Goal: Information Seeking & Learning: Learn about a topic

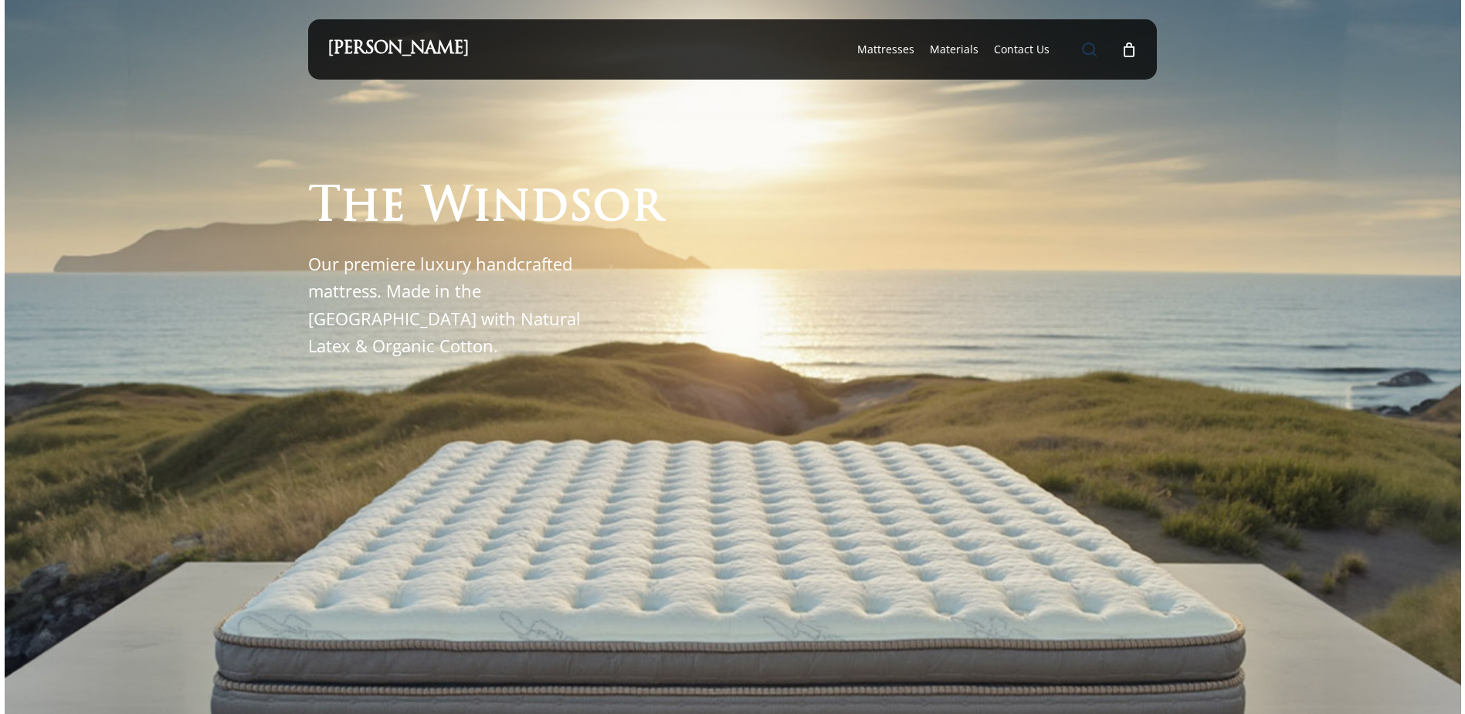
click at [1095, 51] on span "Main Menu" at bounding box center [1089, 49] width 15 height 15
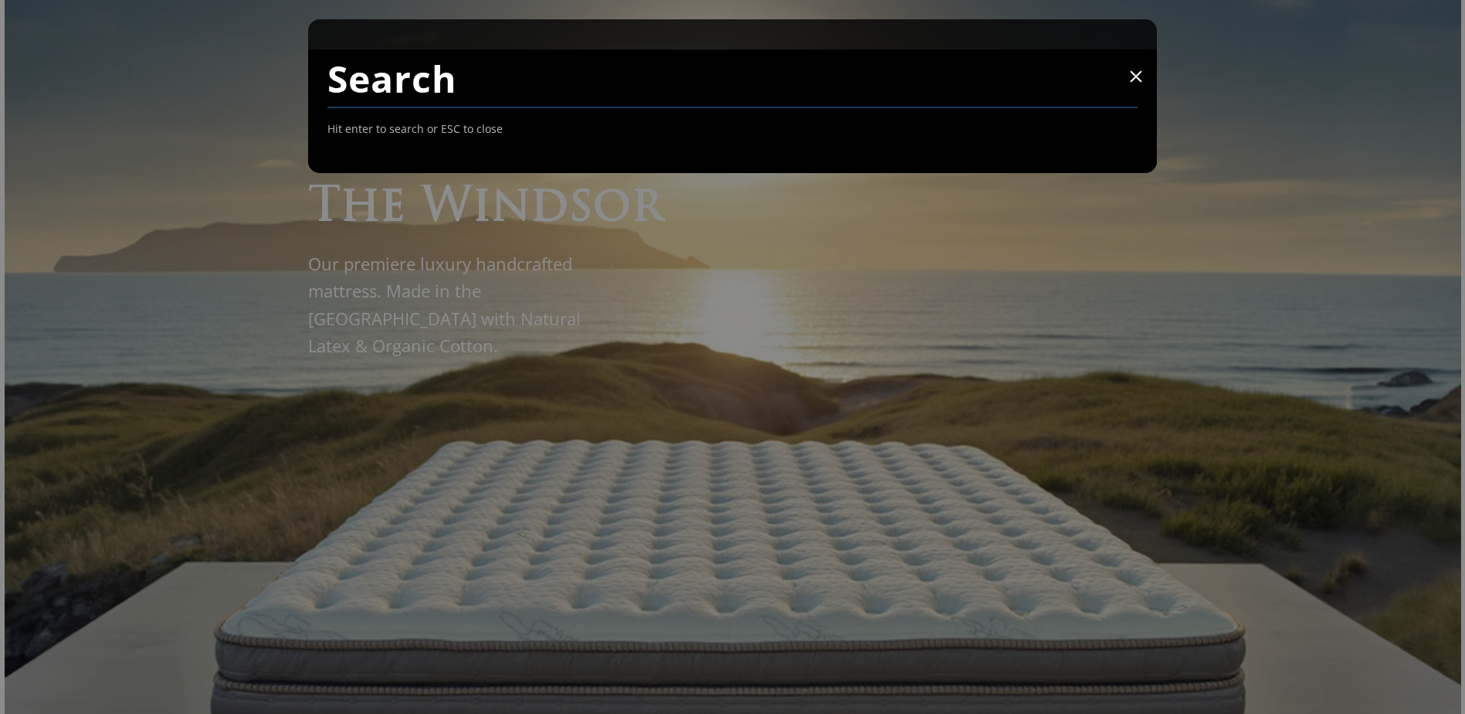
click at [975, 95] on input "Search" at bounding box center [732, 78] width 811 height 59
type input "6062FM"
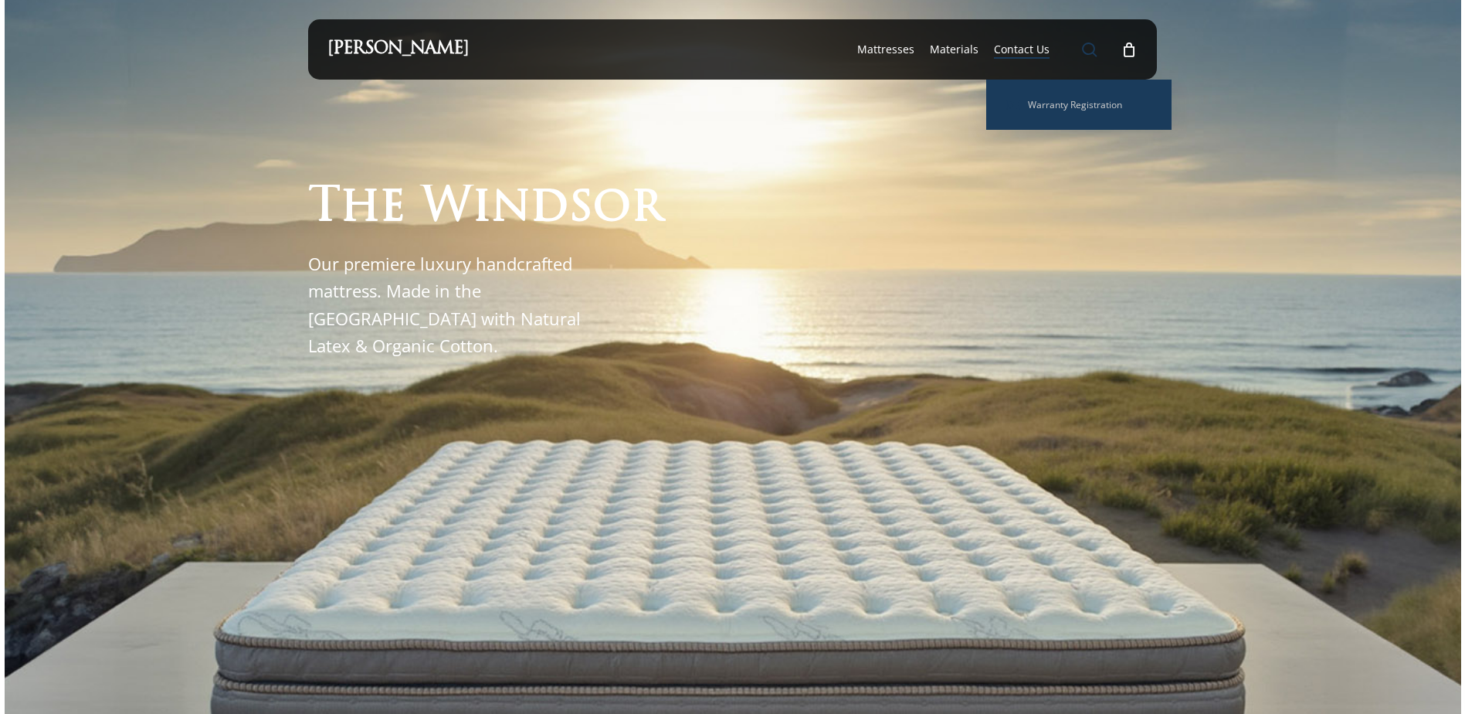
click at [1093, 50] on span "Main Menu" at bounding box center [1089, 49] width 15 height 15
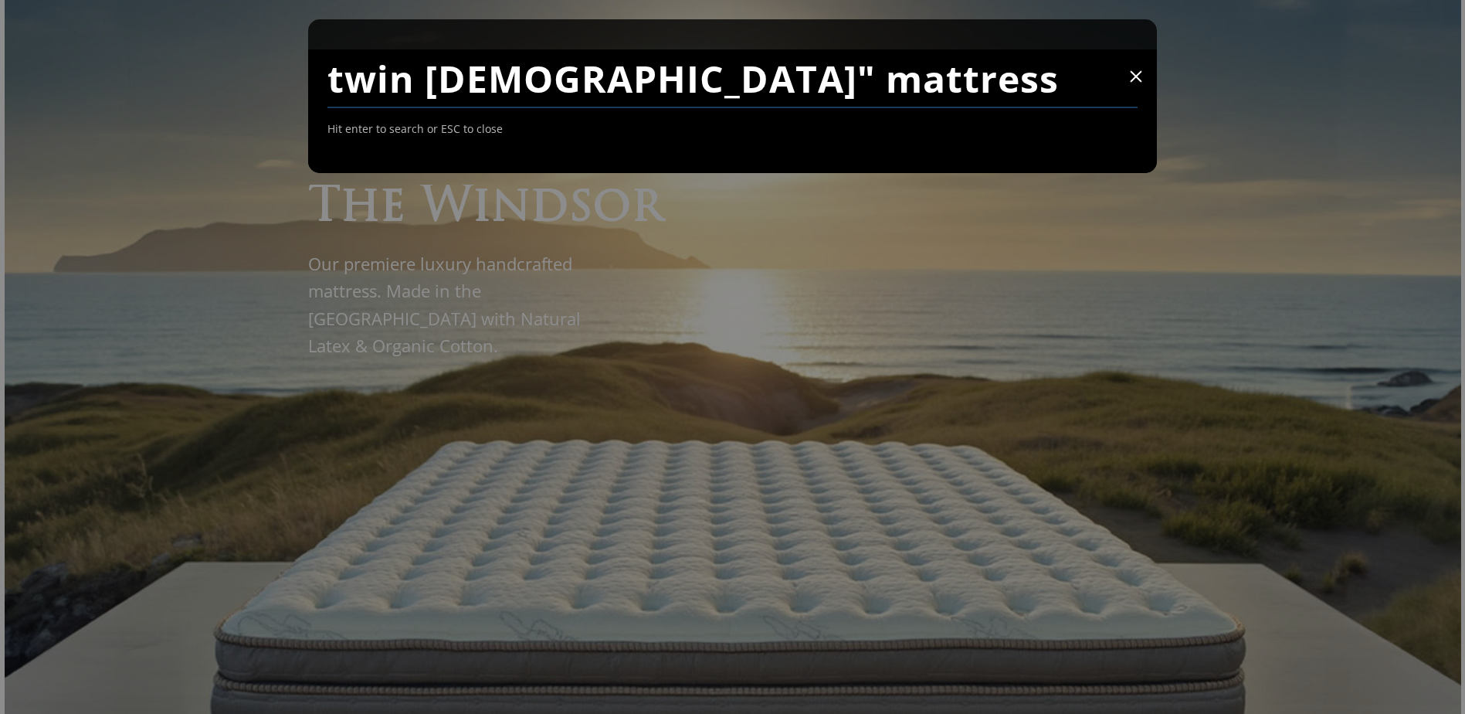
type input "twin 8" mattress"
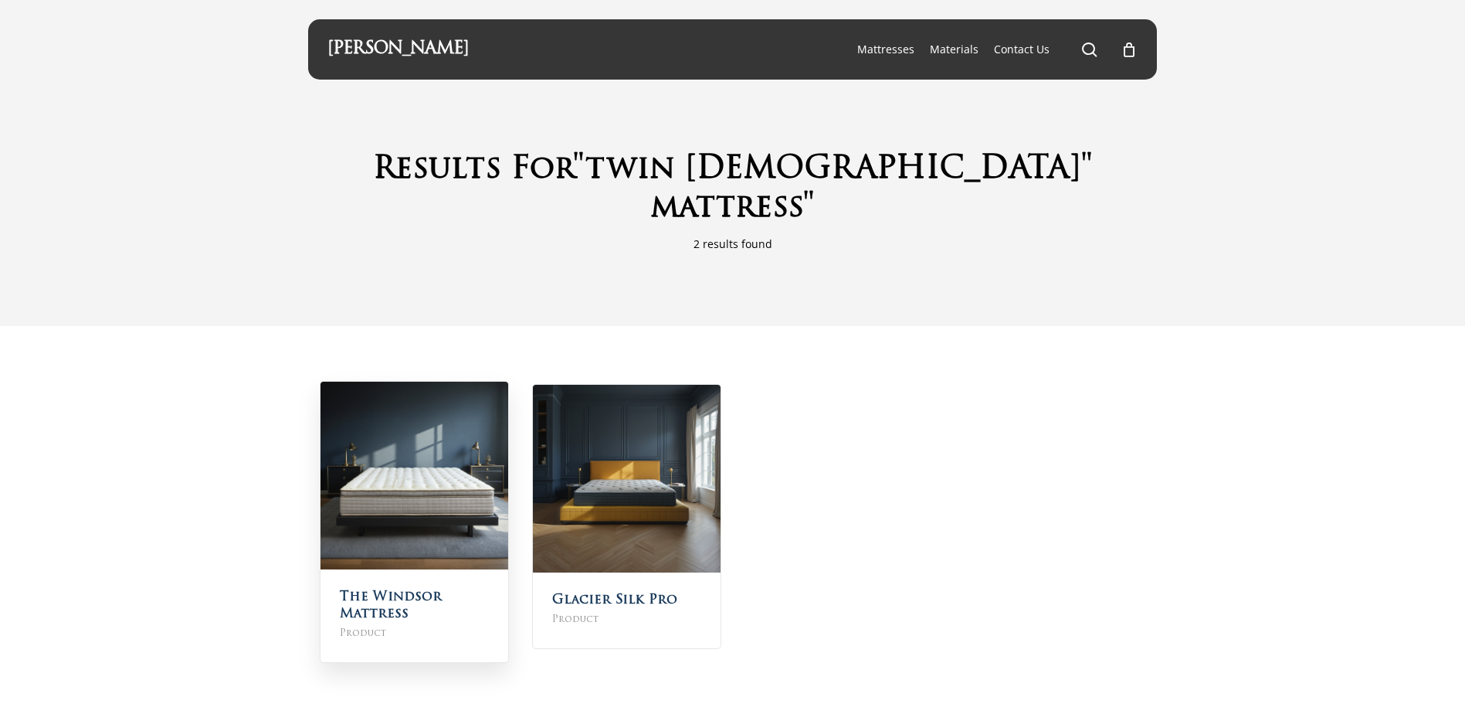
click at [435, 453] on img at bounding box center [414, 475] width 188 height 188
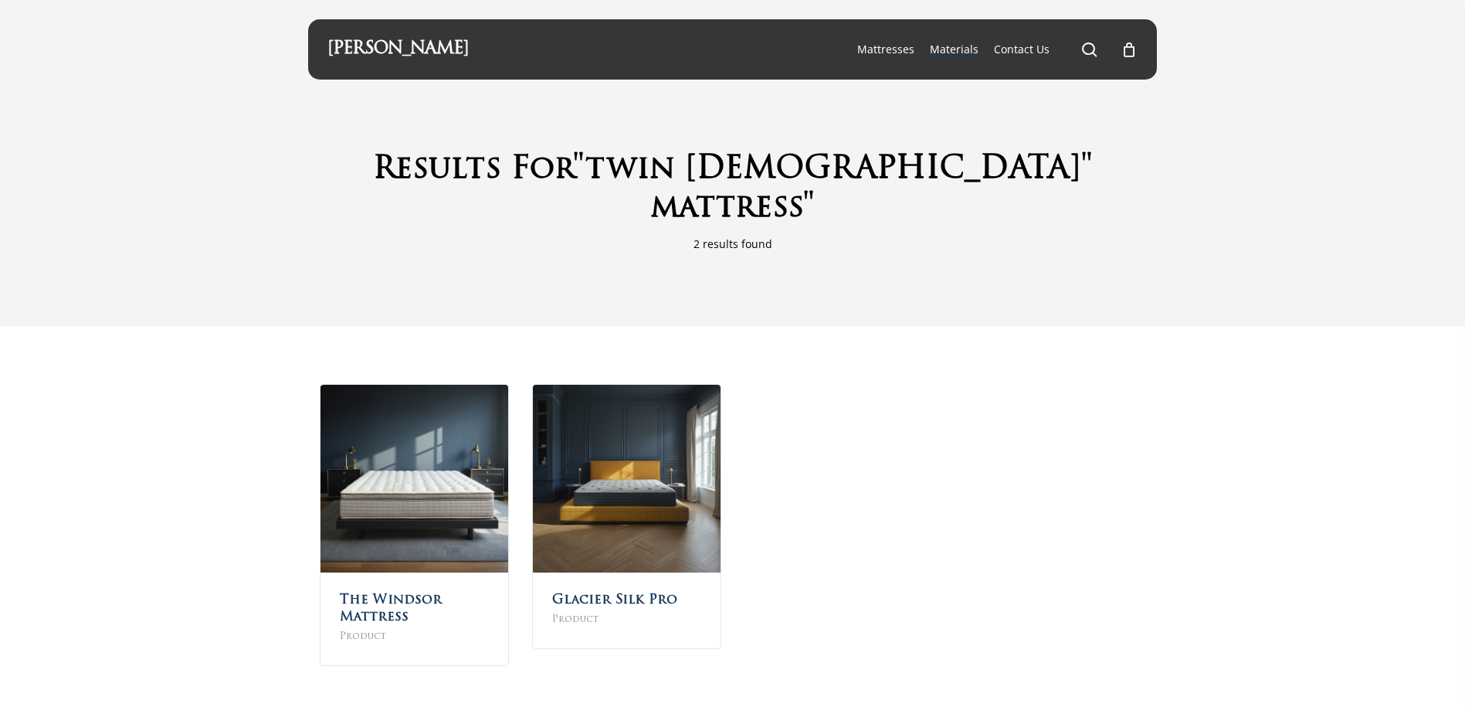
click at [955, 46] on span "Materials" at bounding box center [954, 49] width 49 height 15
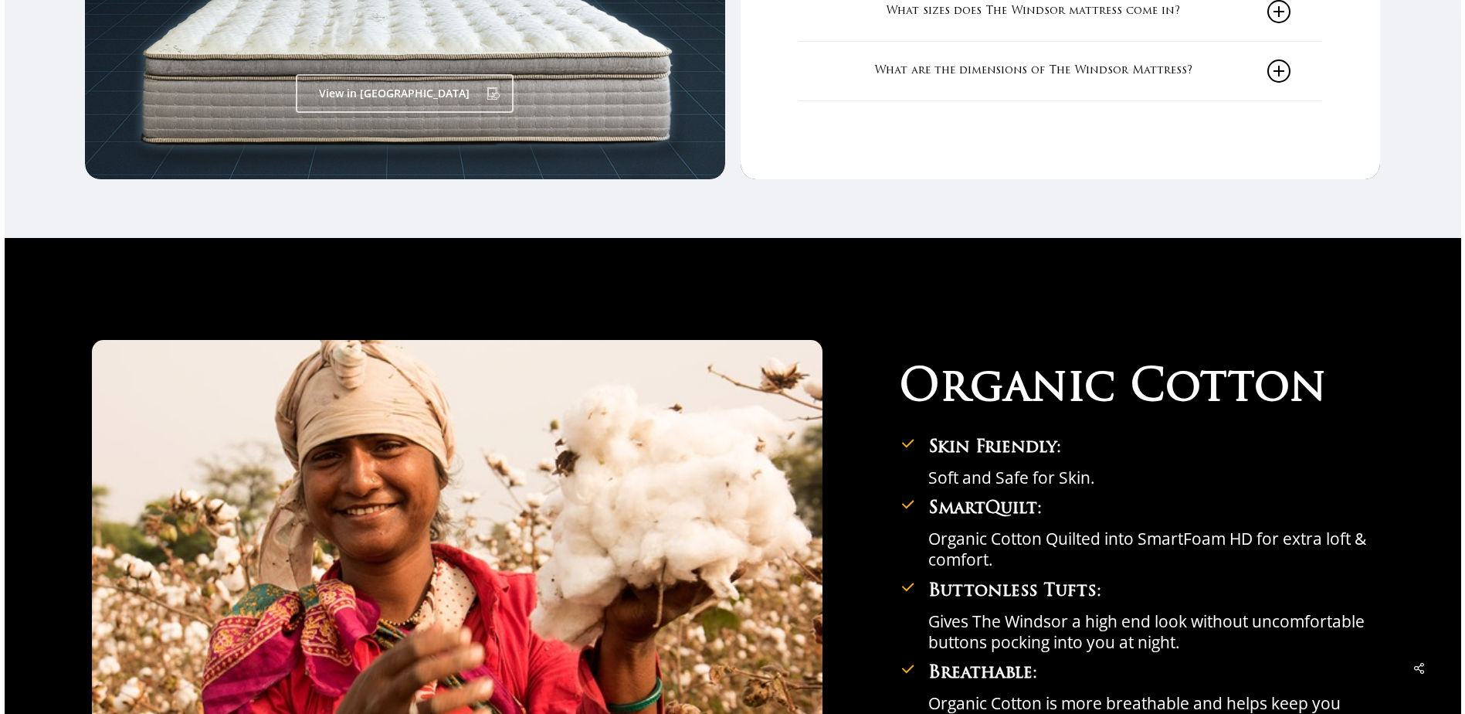
scroll to position [2857, 0]
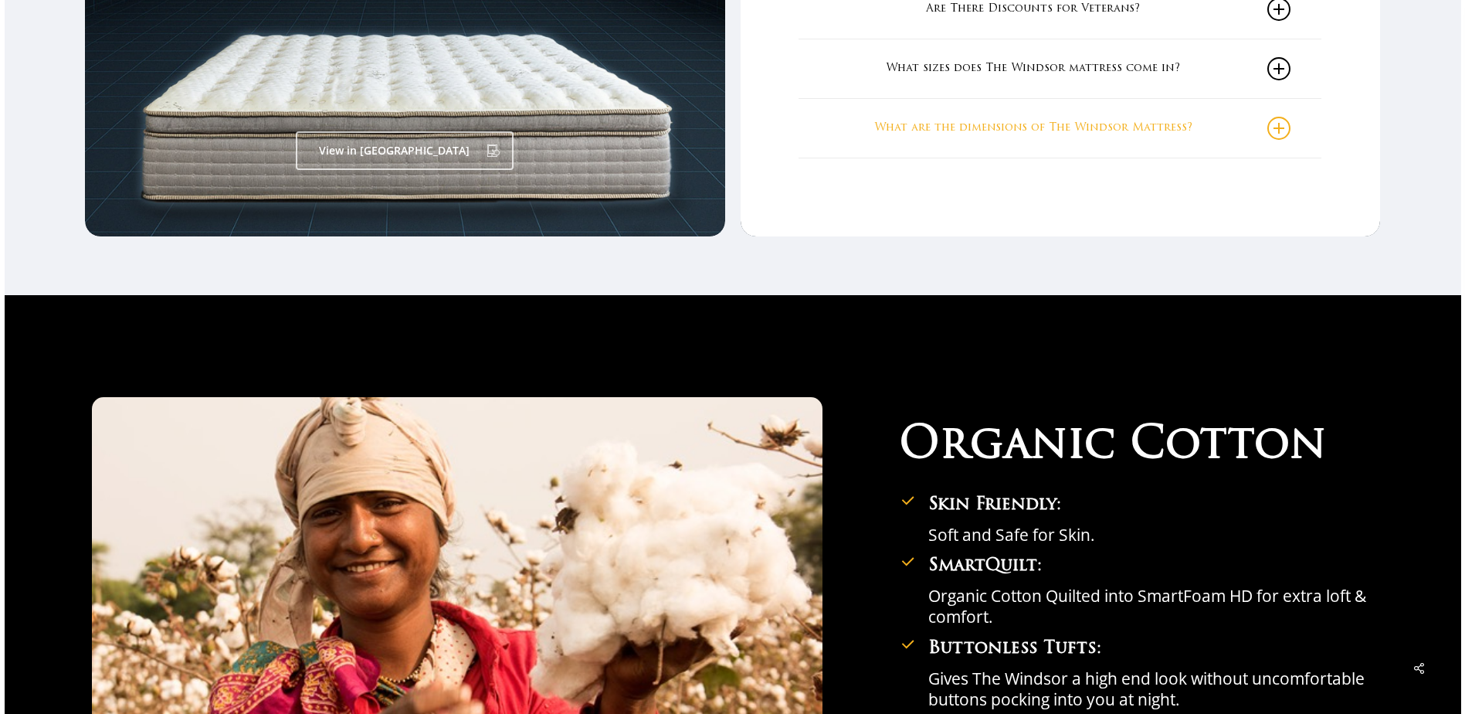
click at [1097, 136] on link "What are the dimensions of The Windsor Mattress?" at bounding box center [1059, 128] width 461 height 59
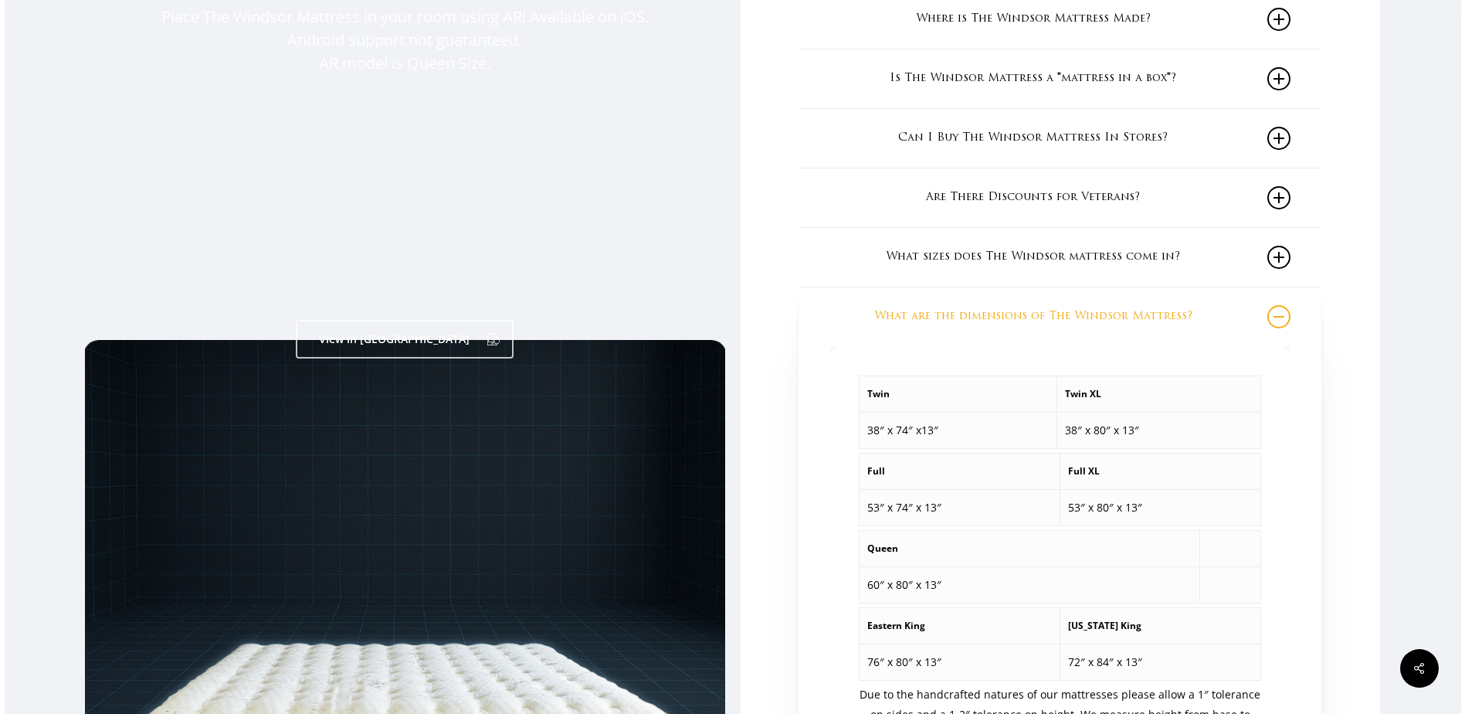
scroll to position [2626, 0]
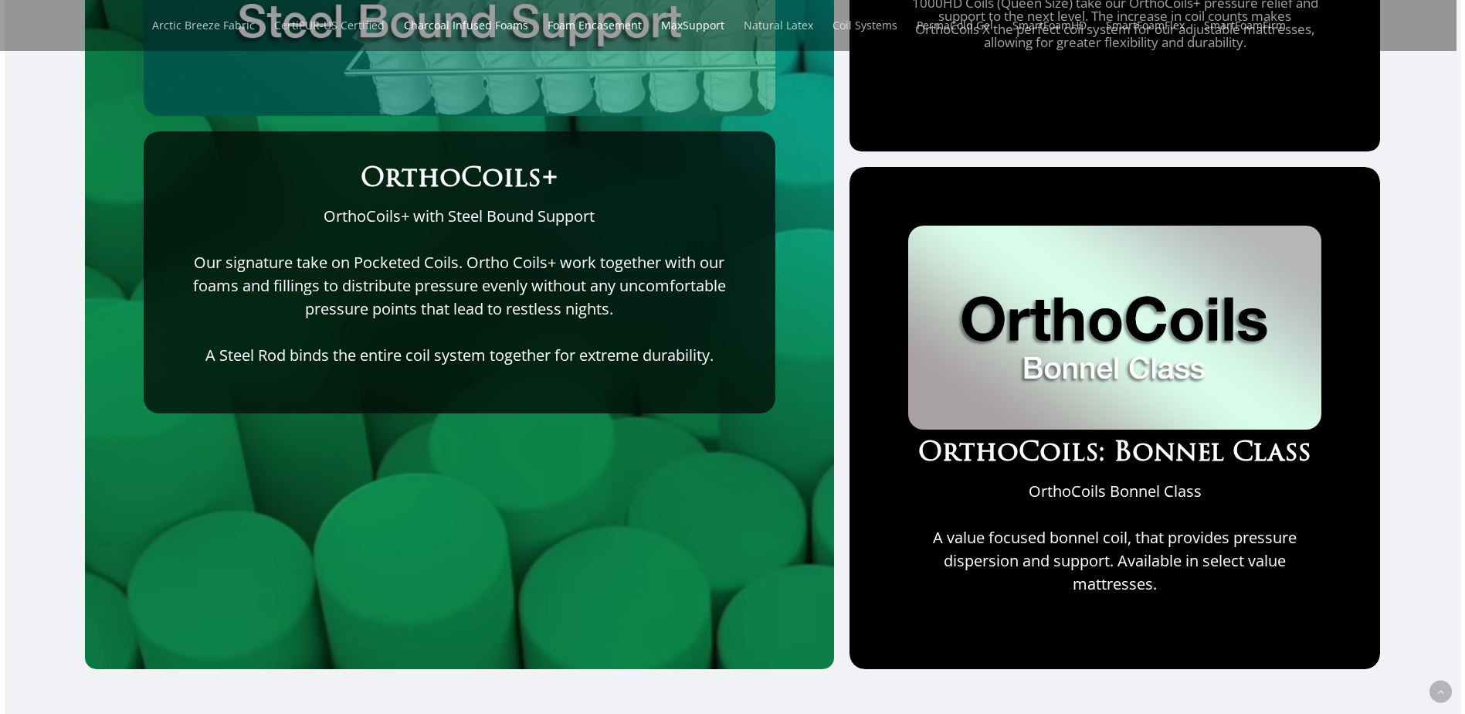
scroll to position [6018, 0]
